Goal: Information Seeking & Learning: Understand process/instructions

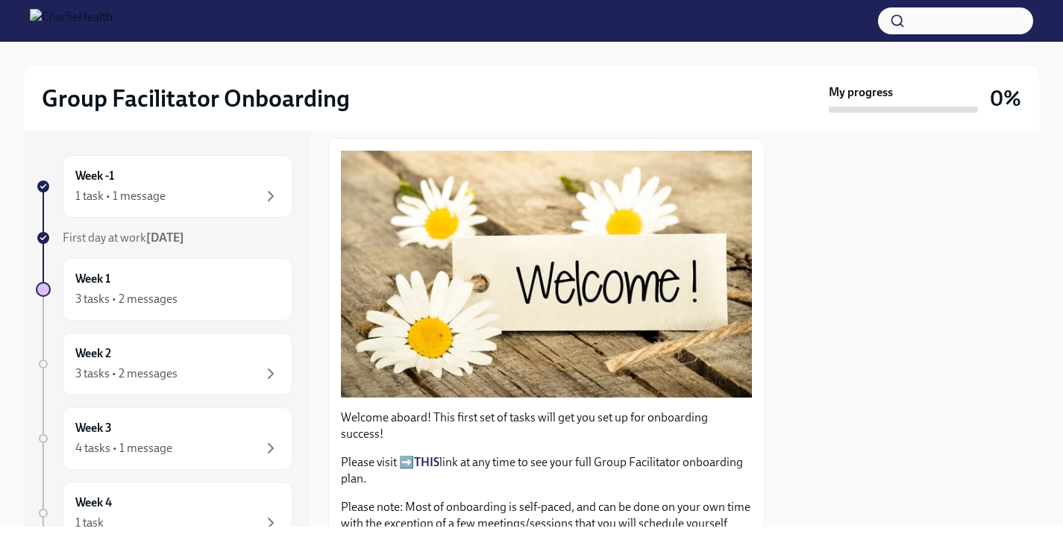
scroll to position [195, 0]
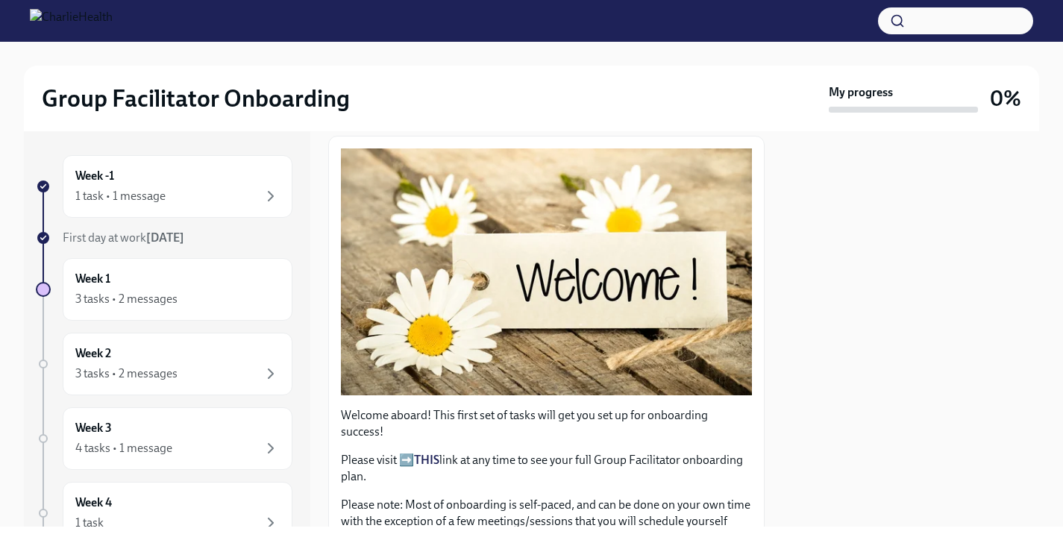
click at [397, 316] on button "Zoom image" at bounding box center [546, 271] width 411 height 247
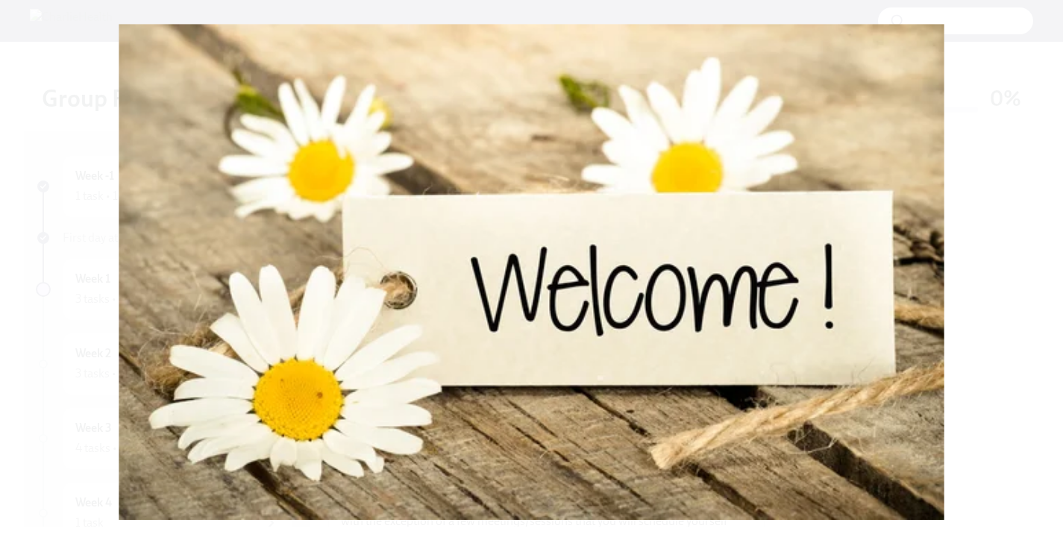
click at [502, 263] on button "Unzoom image" at bounding box center [531, 271] width 1063 height 543
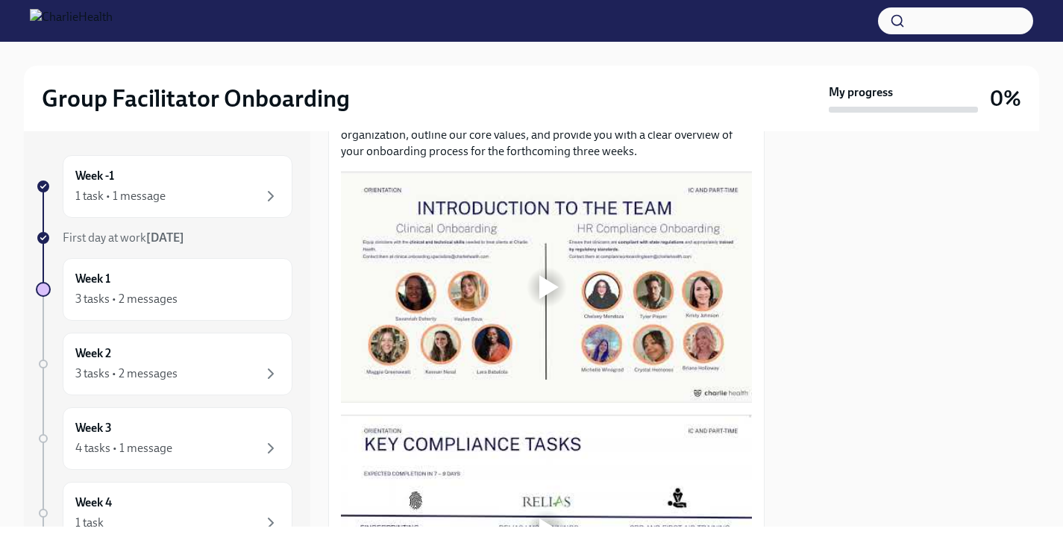
scroll to position [758, 0]
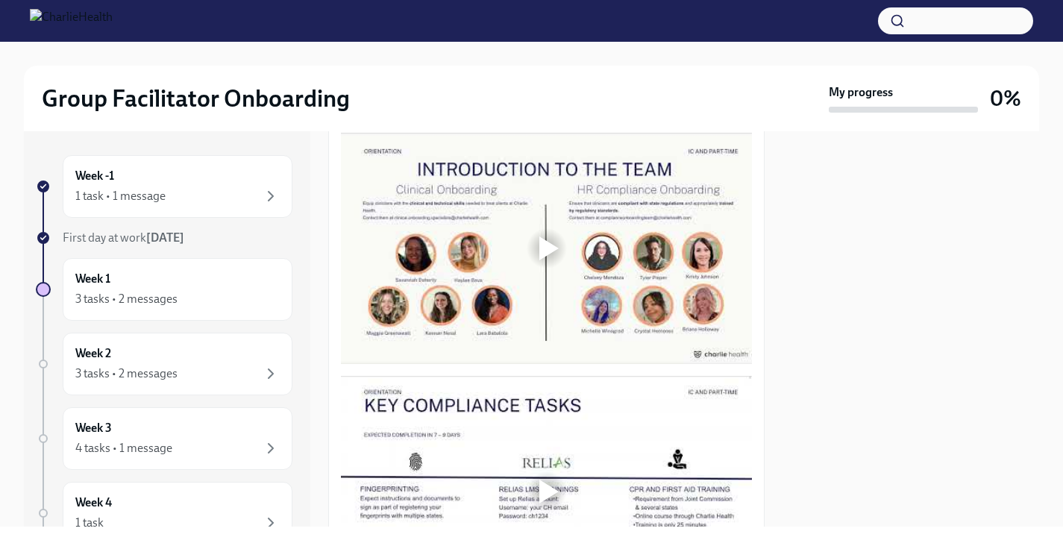
click at [548, 257] on div at bounding box center [546, 248] width 411 height 231
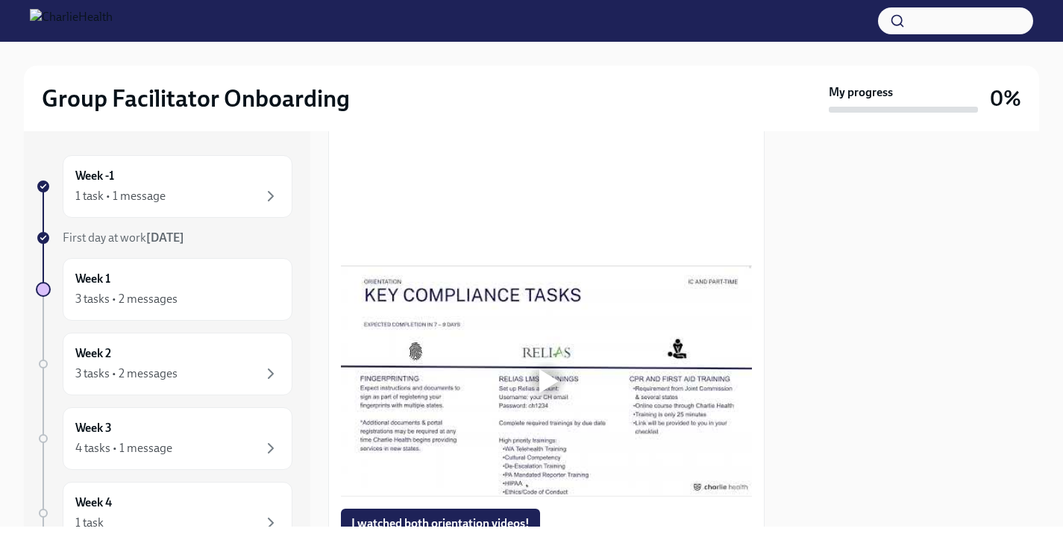
scroll to position [869, 0]
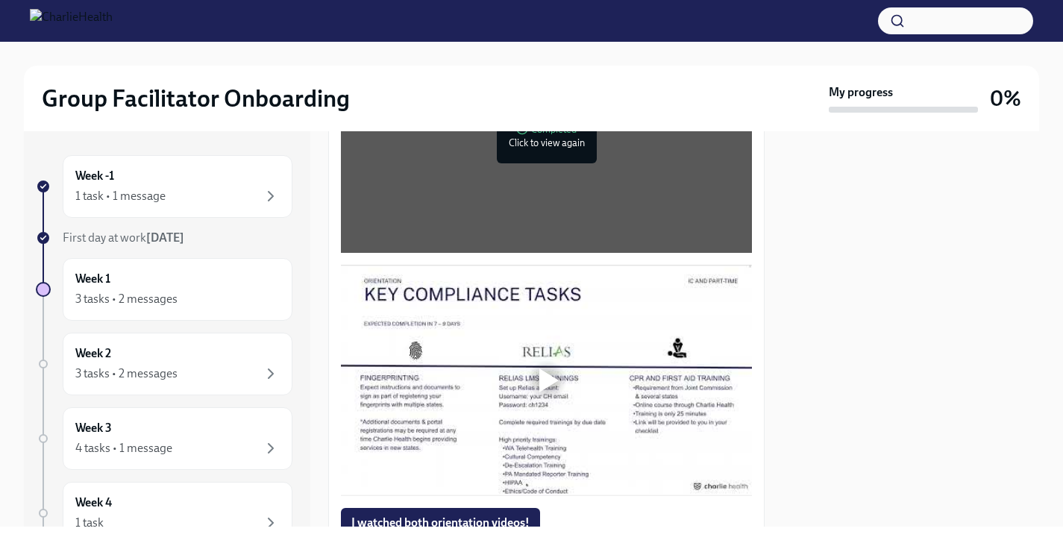
click at [551, 369] on div at bounding box center [548, 381] width 19 height 24
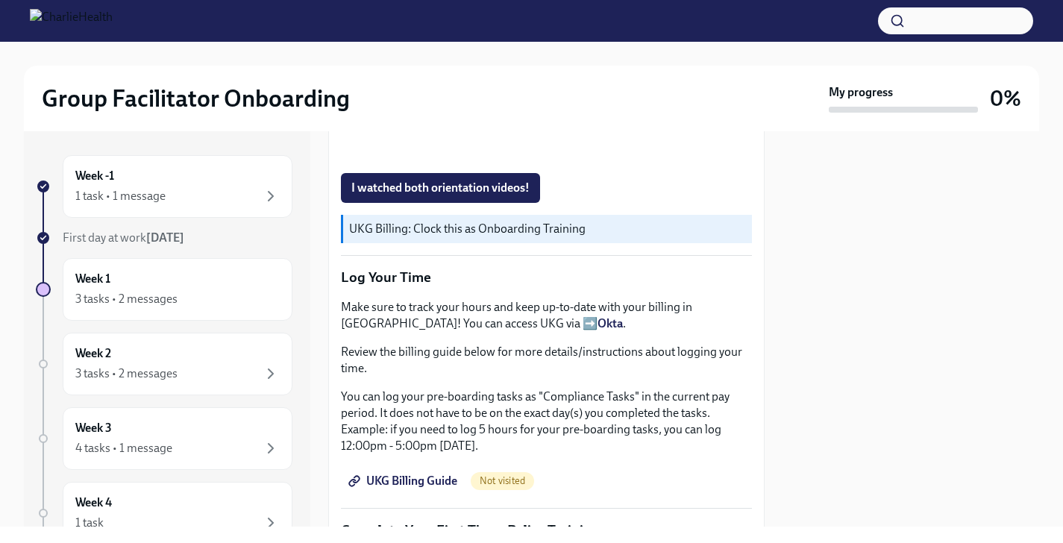
scroll to position [1206, 0]
click at [598, 315] on strong "Okta" at bounding box center [610, 322] width 25 height 14
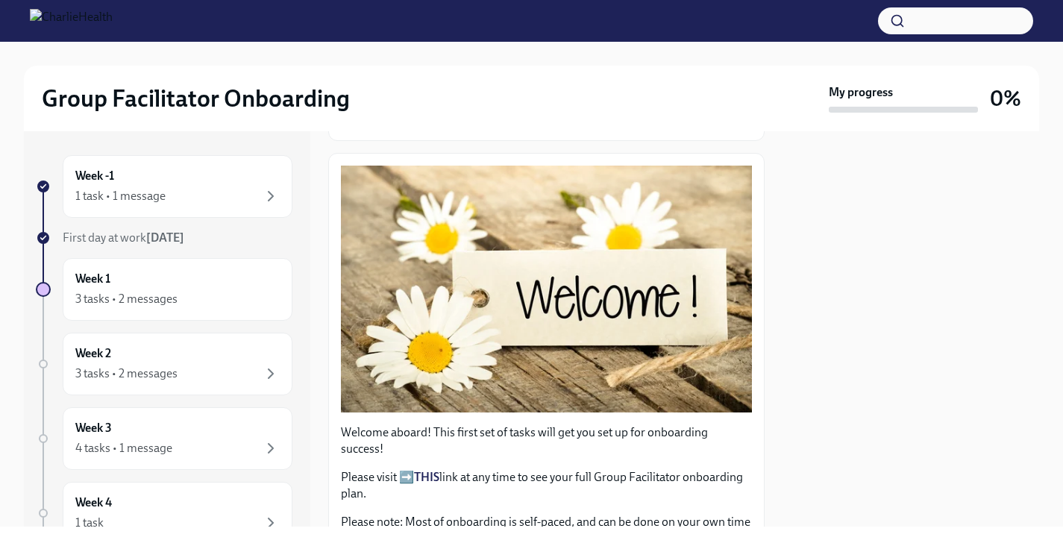
scroll to position [176, 0]
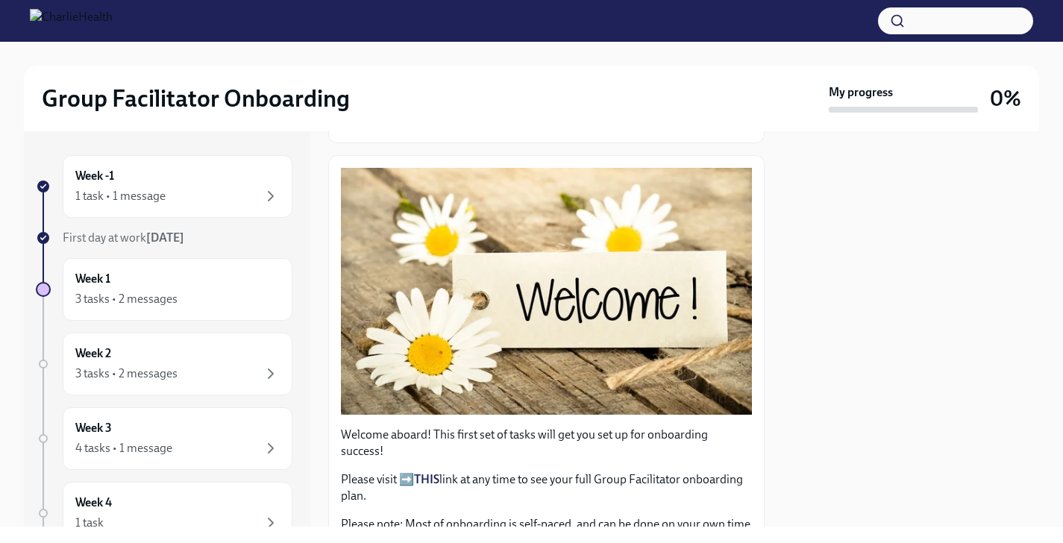
click at [428, 472] on strong "THIS" at bounding box center [426, 479] width 25 height 14
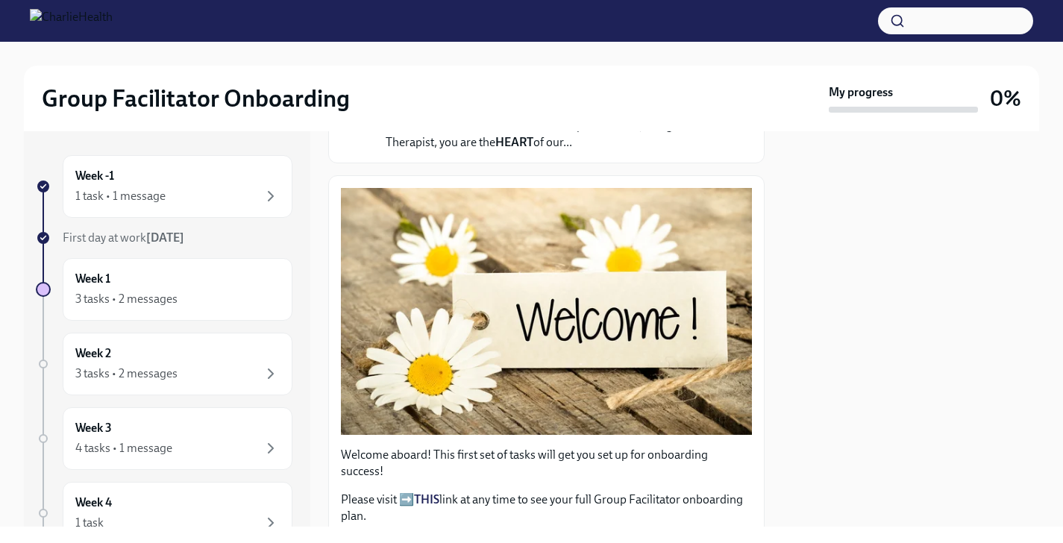
scroll to position [0, 0]
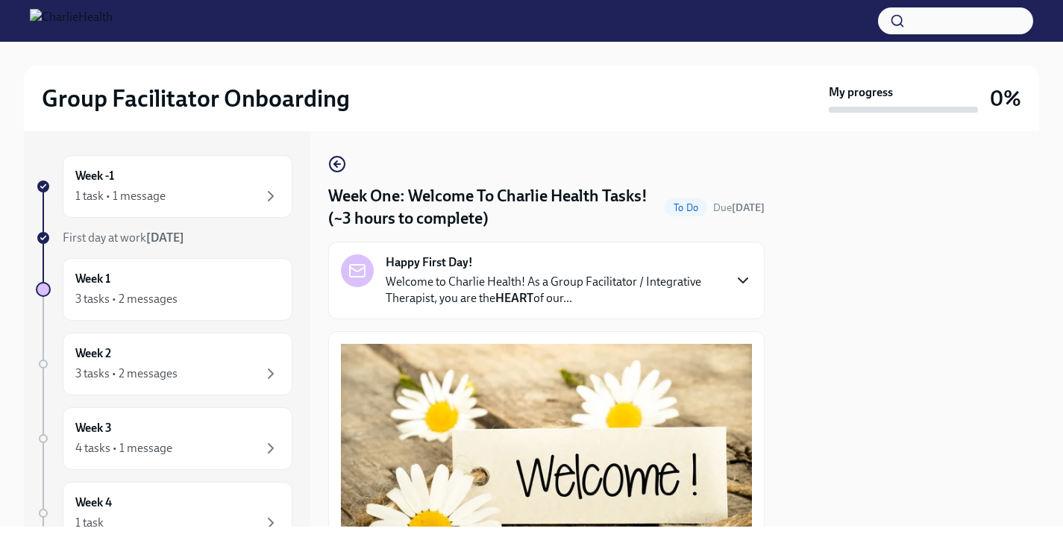
click at [742, 285] on icon "button" at bounding box center [743, 281] width 18 height 18
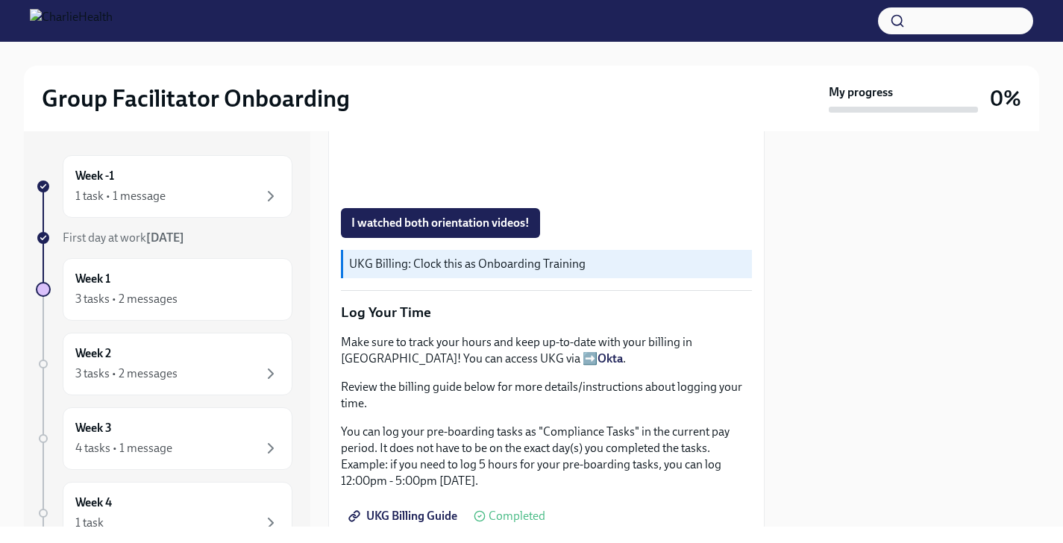
scroll to position [1697, 0]
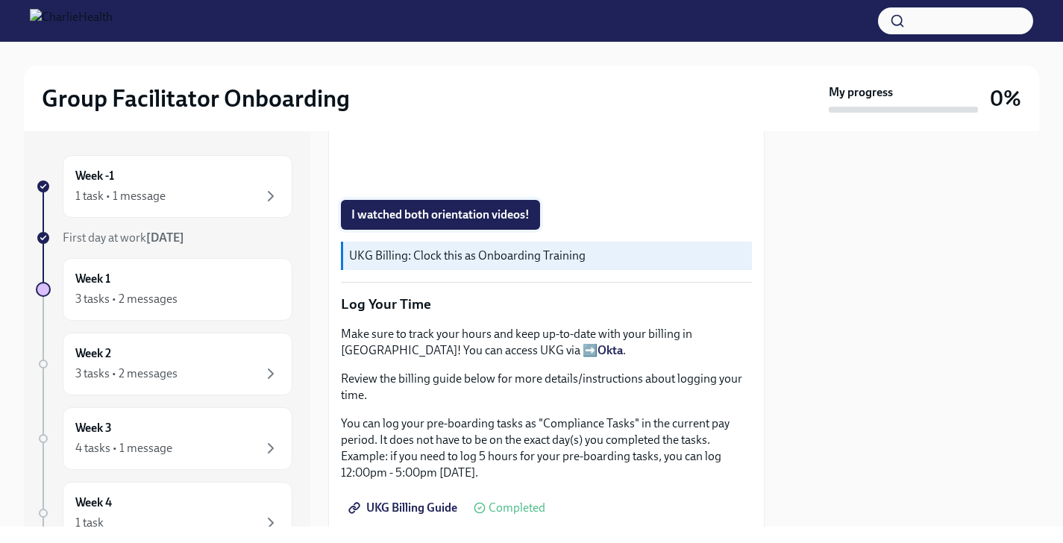
click at [497, 222] on span "I watched both orientation videos!" at bounding box center [440, 214] width 178 height 15
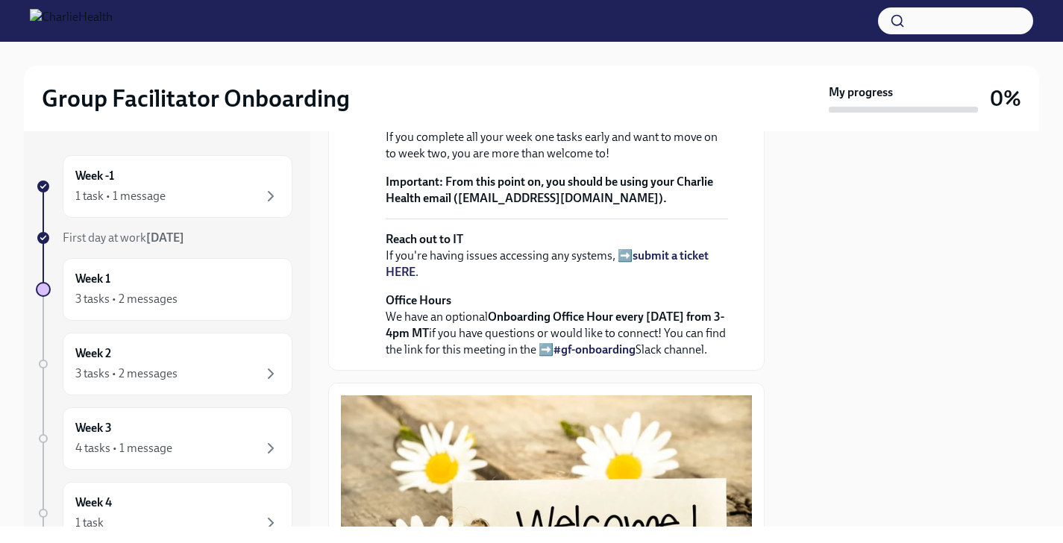
scroll to position [475, 0]
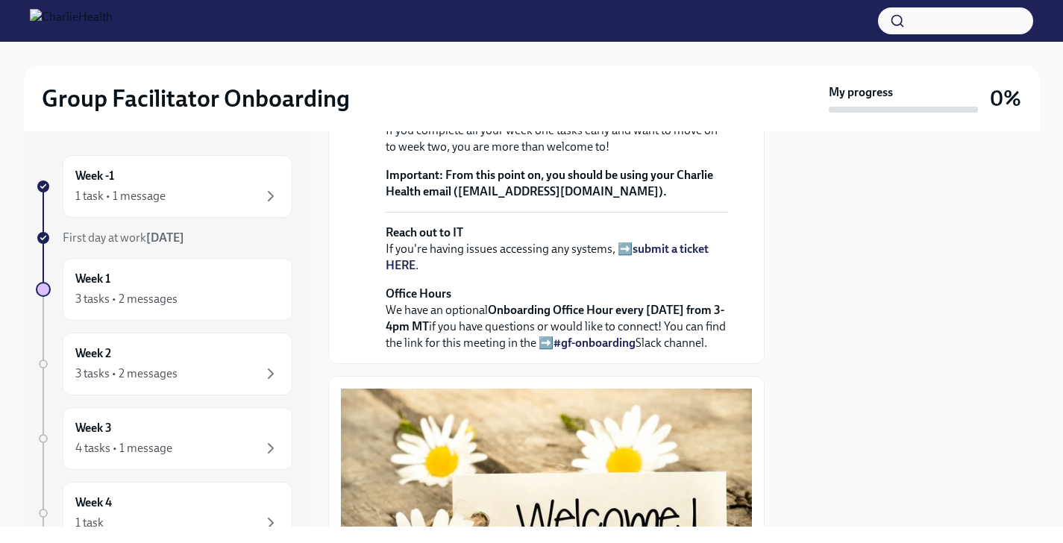
click at [519, 93] on strong "view the FULL onboarding plan HERE" at bounding box center [498, 85] width 194 height 14
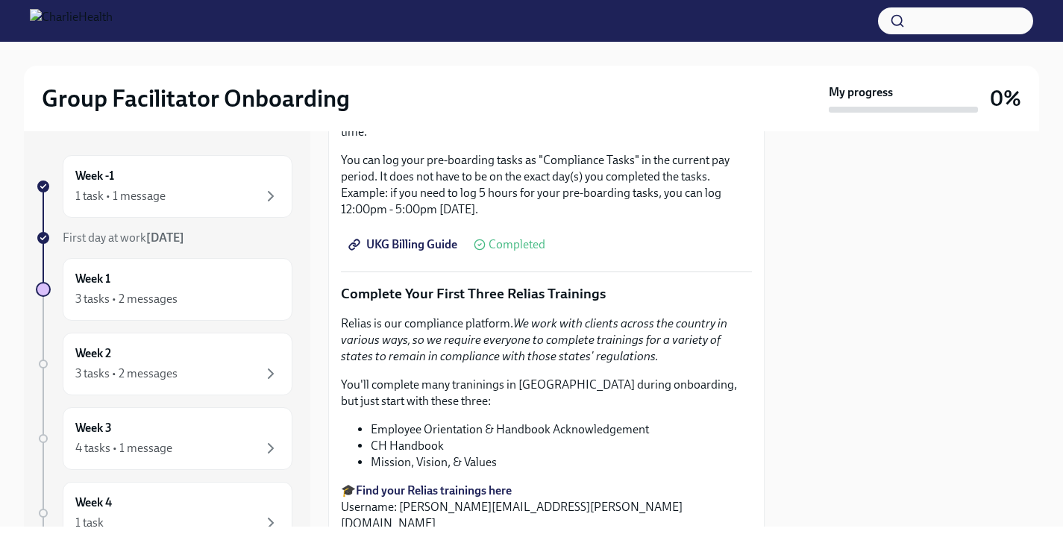
scroll to position [1955, 0]
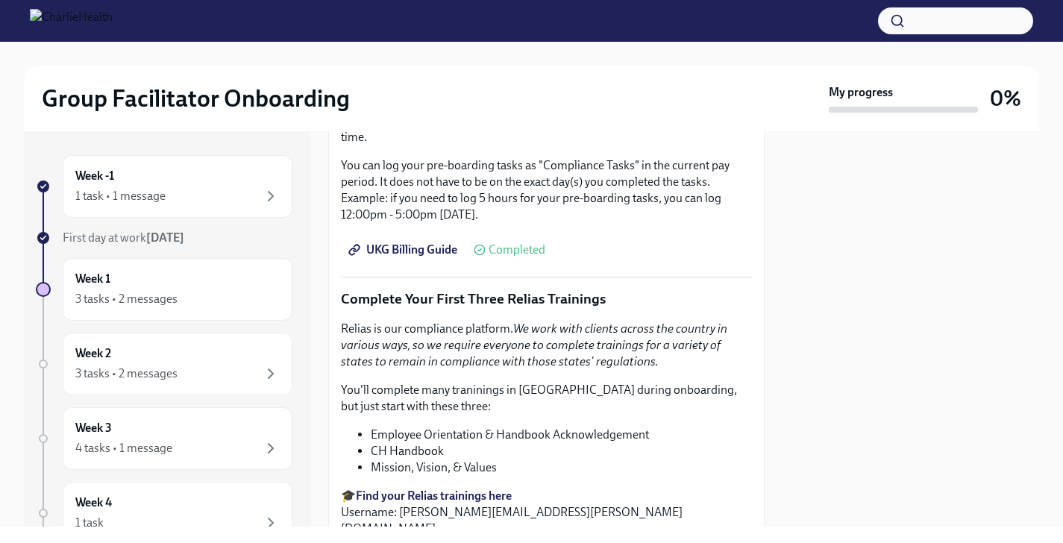
click at [598, 99] on strong "Okta" at bounding box center [610, 92] width 25 height 14
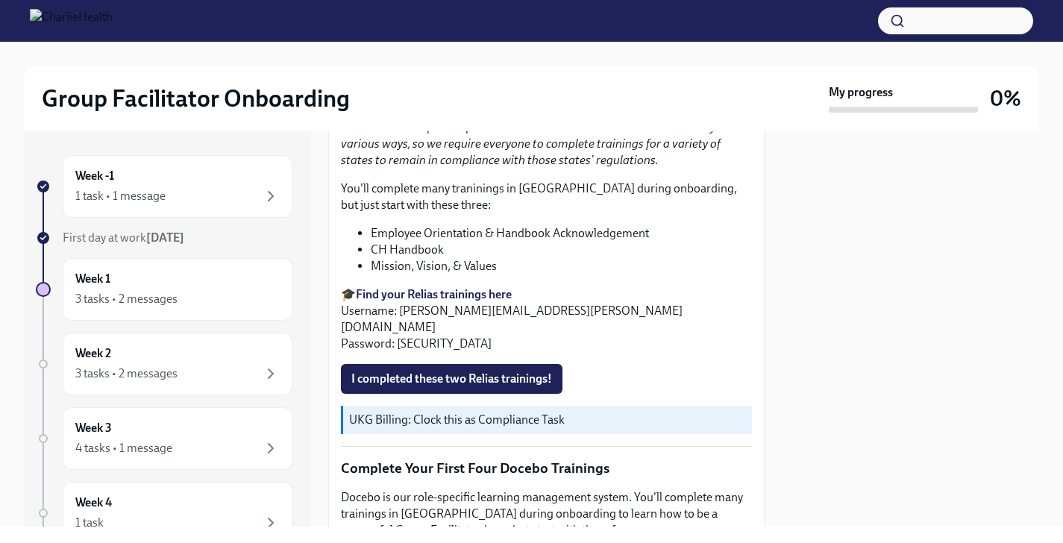
scroll to position [2157, 0]
click at [264, 192] on icon "button" at bounding box center [271, 196] width 18 height 18
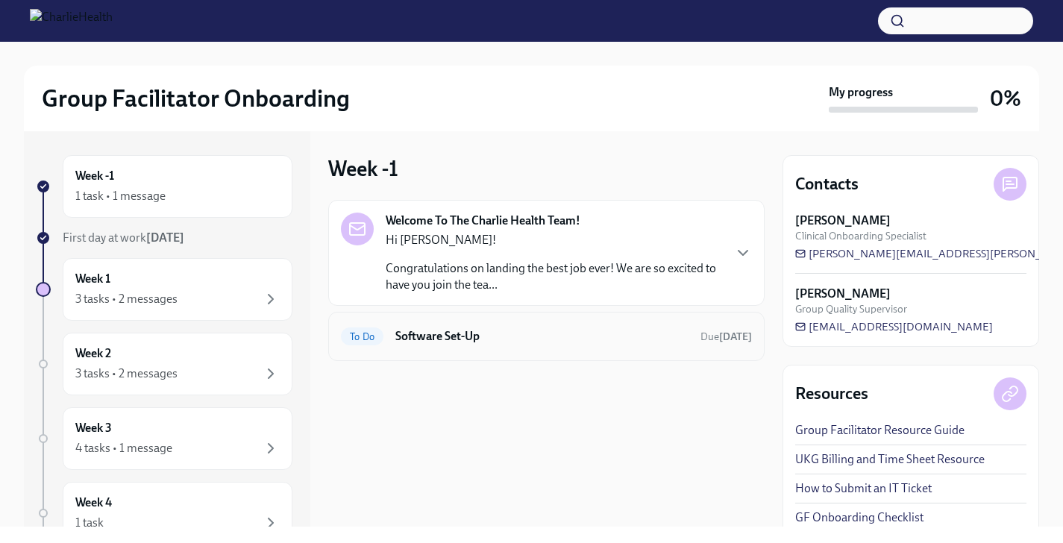
click at [364, 331] on span "To Do" at bounding box center [362, 336] width 43 height 11
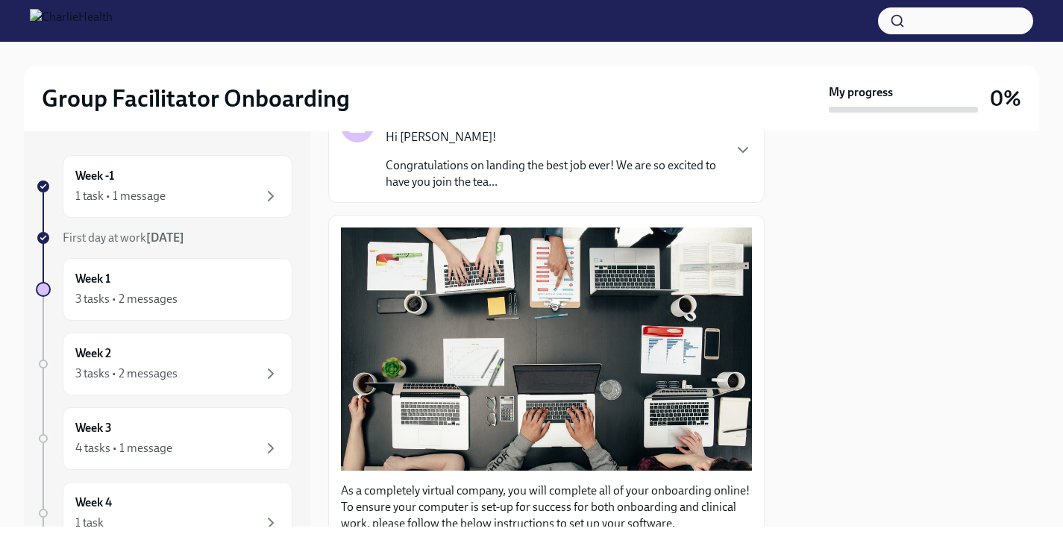
scroll to position [121, 0]
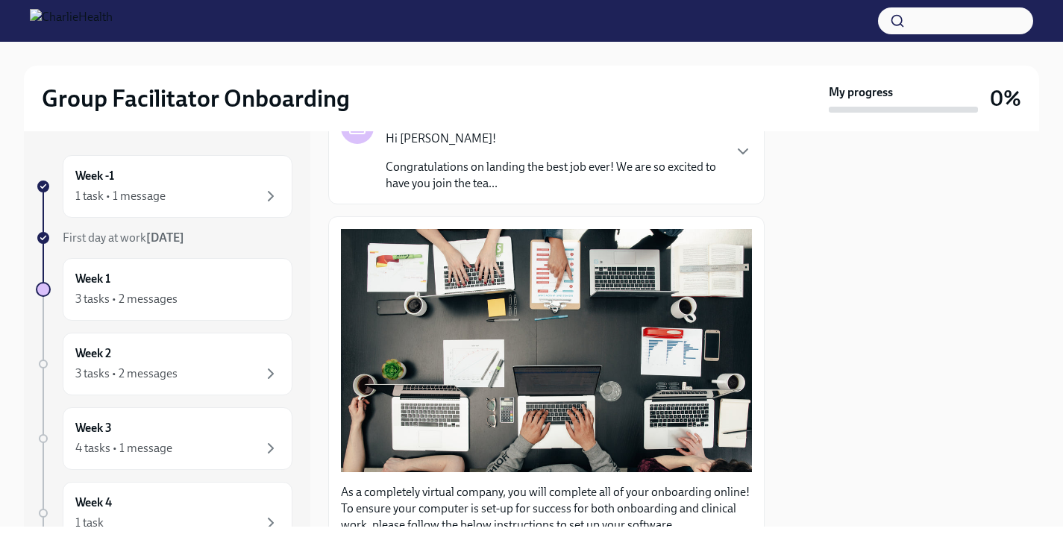
click at [597, 165] on p "Congratulations on landing the best job ever! We are so excited to have you joi…" at bounding box center [554, 175] width 336 height 33
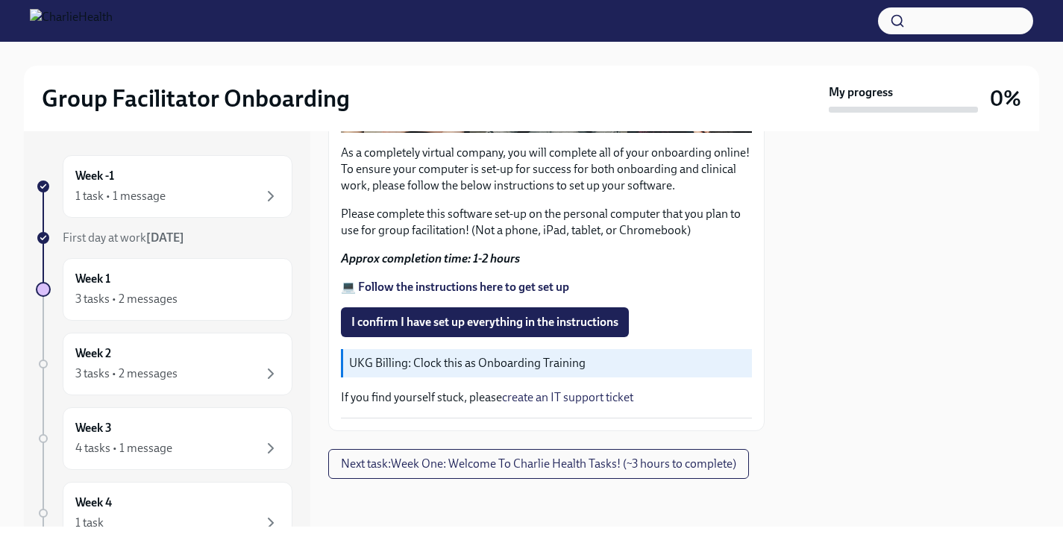
scroll to position [1342, 0]
click at [520, 292] on strong "💻 Follow the instructions here to get set up" at bounding box center [455, 287] width 228 height 14
